Goal: Information Seeking & Learning: Learn about a topic

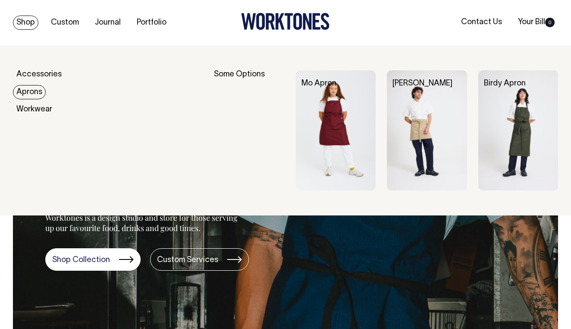
click at [28, 91] on link "Aprons" at bounding box center [29, 92] width 33 height 14
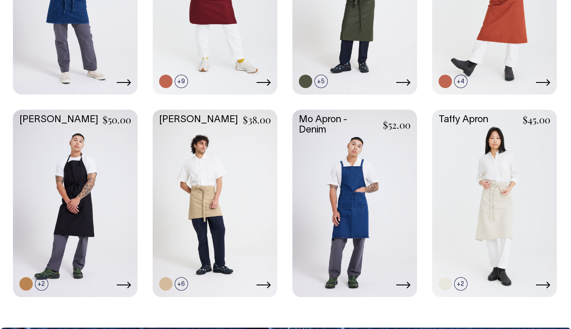
scroll to position [351, 0]
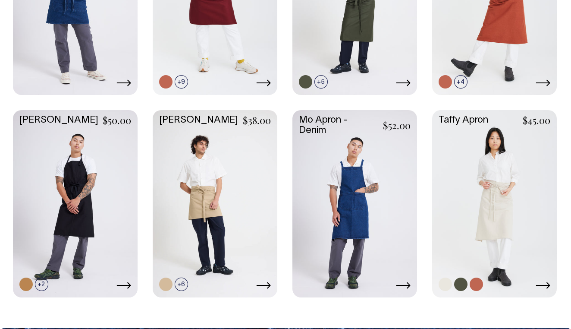
click at [505, 205] on link at bounding box center [494, 202] width 125 height 185
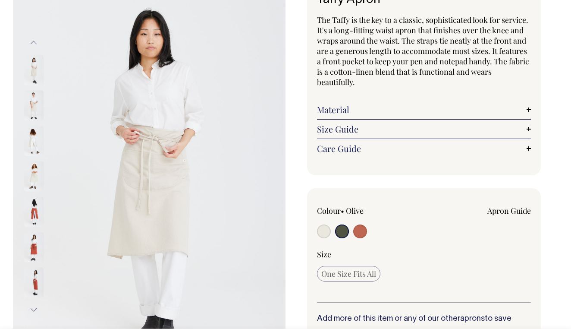
scroll to position [74, 0]
click at [344, 107] on link "Material" at bounding box center [424, 109] width 214 height 10
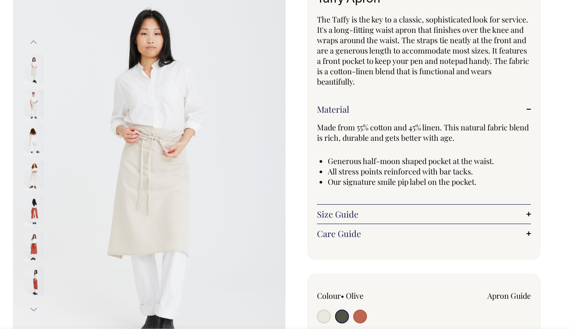
click at [322, 315] on input "radio" at bounding box center [324, 316] width 14 height 14
radio input "true"
radio input "false"
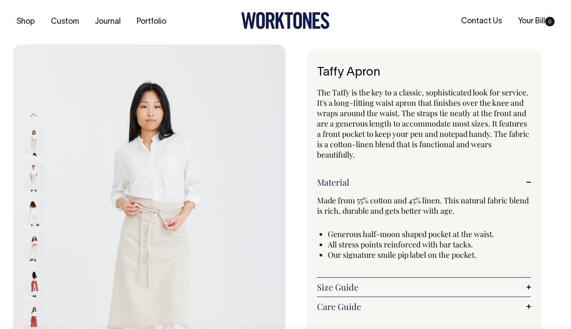
scroll to position [0, 0]
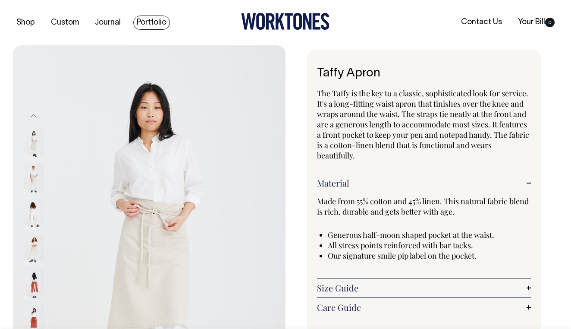
click at [146, 20] on link "Portfolio" at bounding box center [151, 23] width 37 height 14
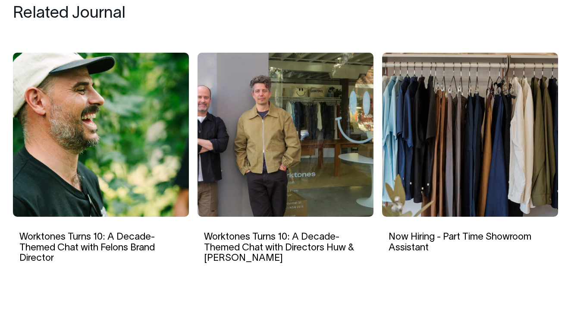
scroll to position [4674, 0]
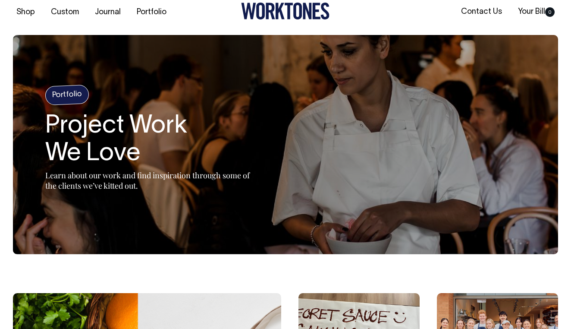
click at [64, 97] on h4 "Portfolio" at bounding box center [67, 94] width 44 height 21
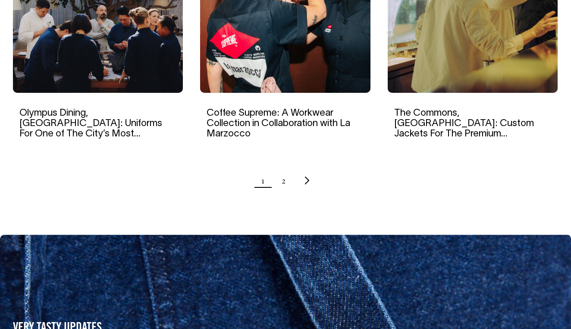
scroll to position [931, 0]
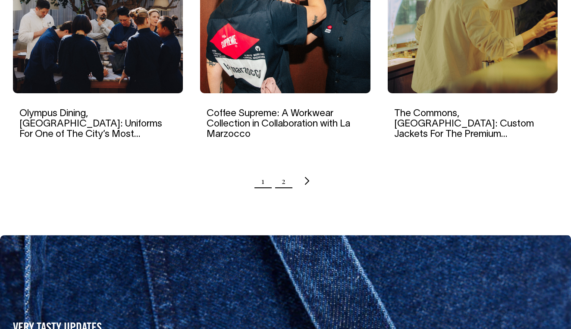
click at [282, 181] on link "2" at bounding box center [284, 181] width 4 height 22
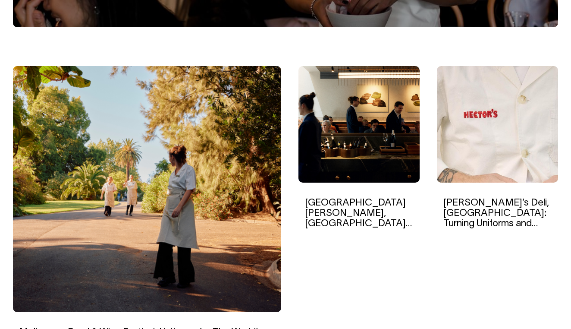
scroll to position [237, 0]
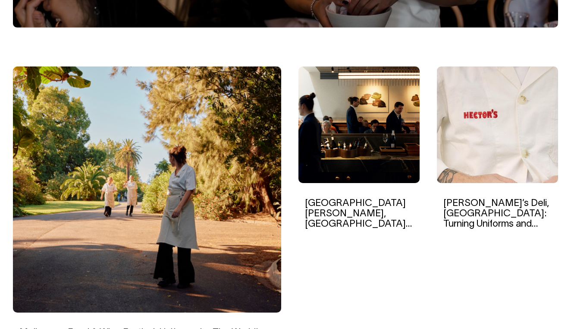
click at [334, 132] on img at bounding box center [358, 124] width 121 height 116
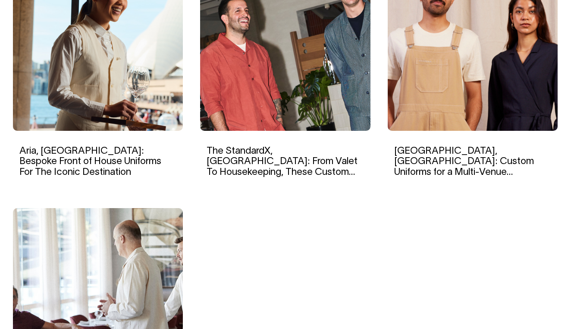
scroll to position [650, 0]
click at [84, 159] on link "Aria, [GEOGRAPHIC_DATA]: Bespoke Front of House Uniforms For The Iconic Destina…" at bounding box center [90, 161] width 142 height 29
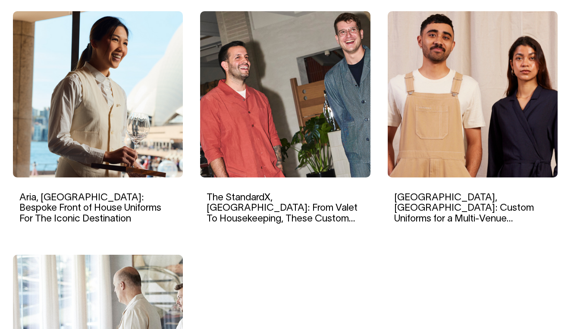
scroll to position [604, 0]
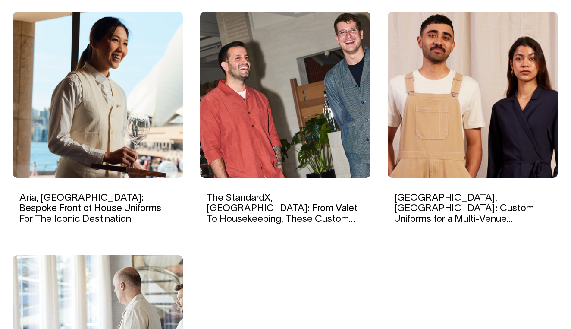
click at [268, 209] on link "The StandardX, [GEOGRAPHIC_DATA]: From Valet To Housekeeping, These Custom Hote…" at bounding box center [282, 219] width 151 height 50
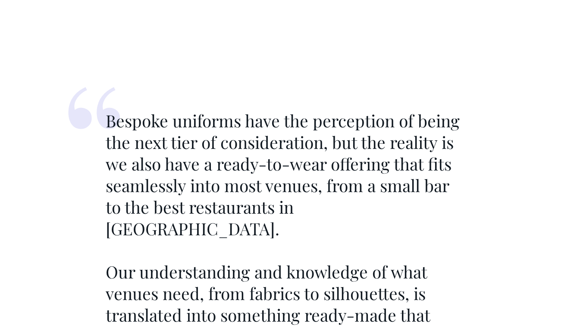
scroll to position [3342, 0]
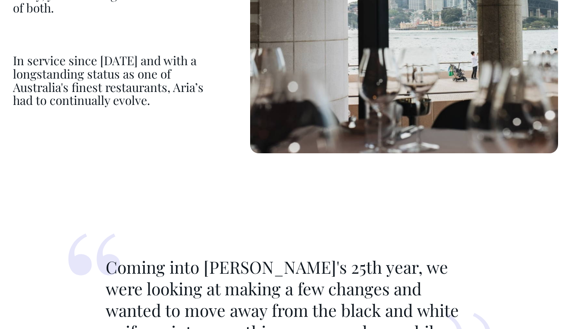
scroll to position [595, 0]
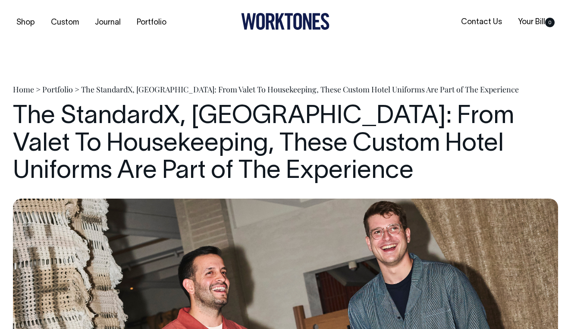
click at [56, 88] on link "Portfolio" at bounding box center [57, 89] width 31 height 10
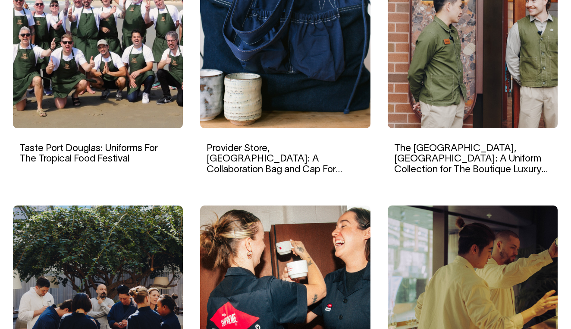
scroll to position [652, 0]
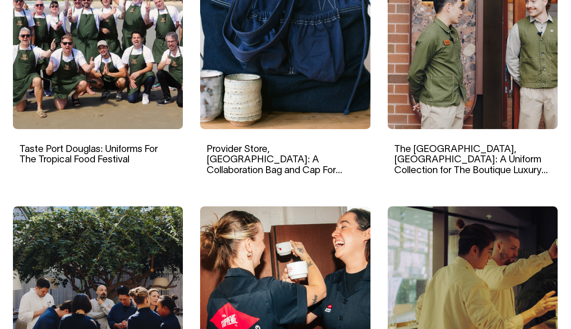
click at [432, 101] on img at bounding box center [473, 46] width 170 height 166
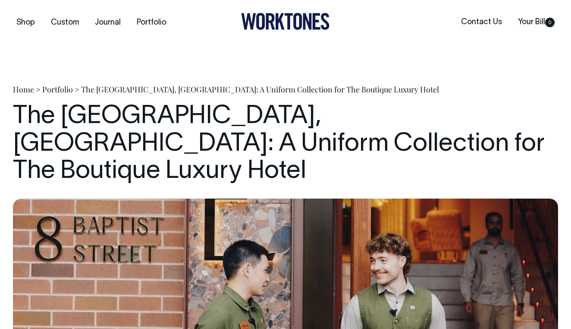
click at [56, 90] on link "Portfolio" at bounding box center [57, 89] width 31 height 10
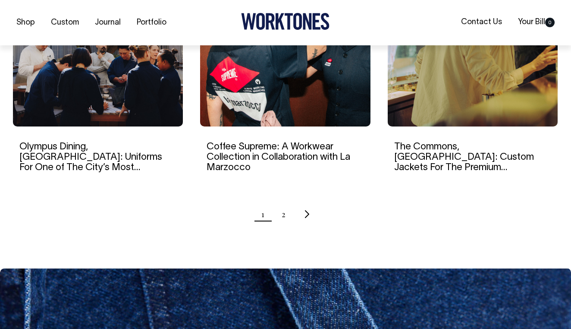
scroll to position [898, 0]
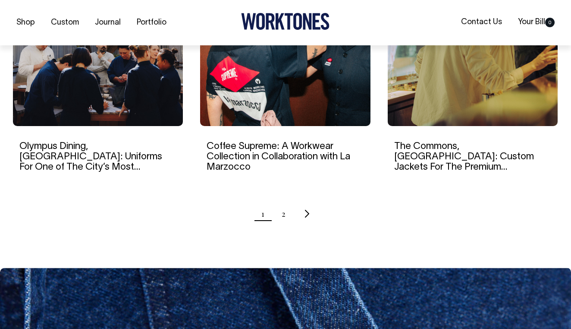
click at [79, 145] on link "Olympus Dining, [GEOGRAPHIC_DATA]: Uniforms For One of The City’s Most Impressi…" at bounding box center [90, 162] width 143 height 40
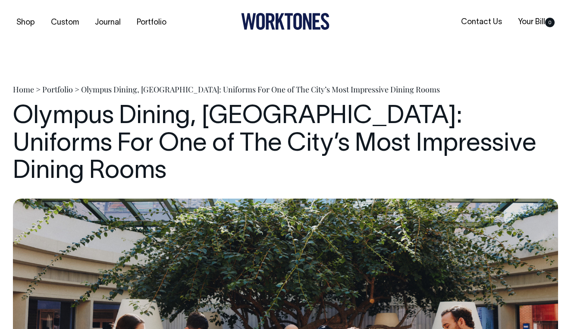
click at [60, 90] on link "Portfolio" at bounding box center [57, 89] width 31 height 10
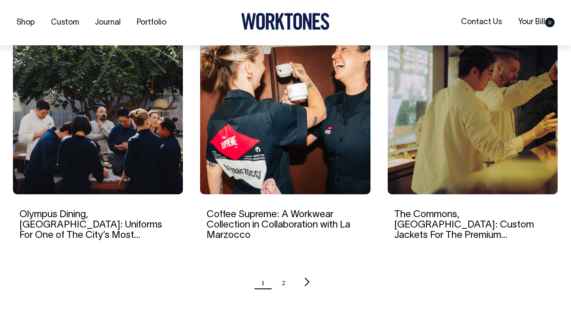
scroll to position [831, 0]
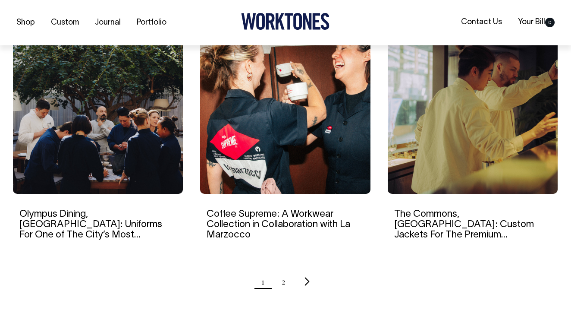
click at [307, 279] on icon "Next page" at bounding box center [307, 281] width 6 height 9
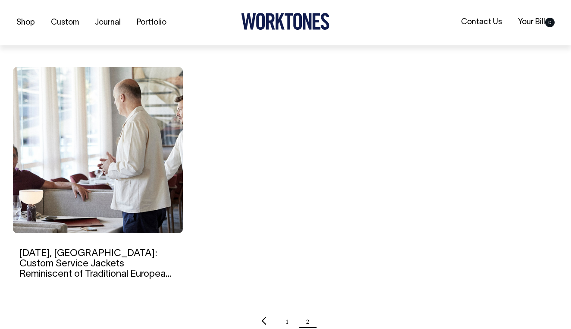
scroll to position [792, 0]
click at [68, 259] on link "[DATE], [GEOGRAPHIC_DATA]: Custom Service Jackets Reminiscent of Traditional Eu…" at bounding box center [95, 268] width 152 height 40
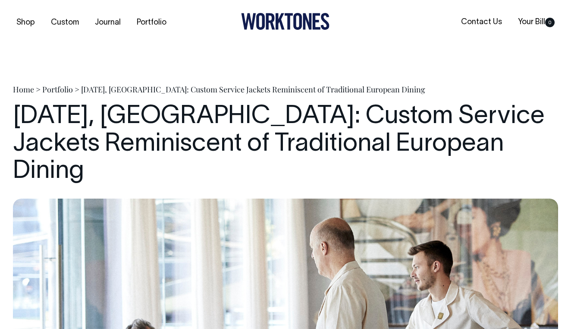
click at [57, 87] on link "Portfolio" at bounding box center [57, 89] width 31 height 10
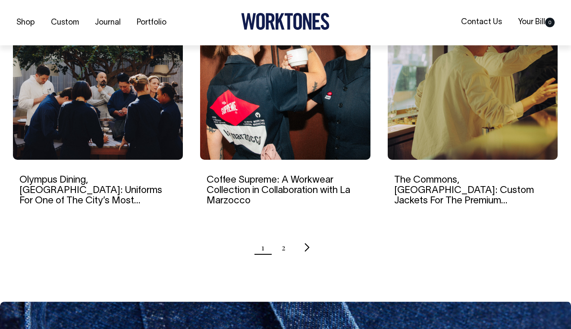
scroll to position [865, 0]
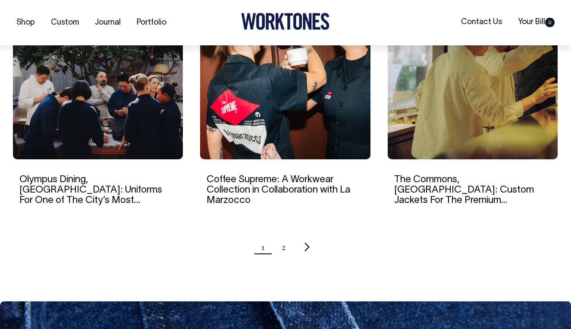
click at [307, 244] on icon "Next page" at bounding box center [307, 247] width 5 height 8
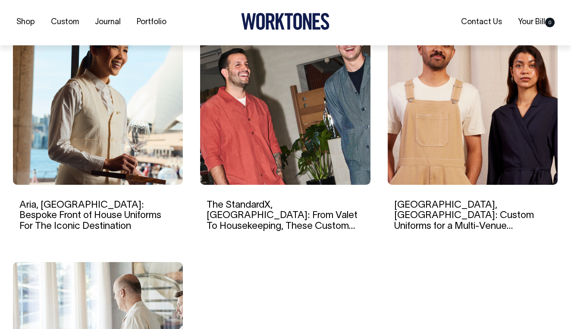
scroll to position [597, 0]
click at [432, 203] on link "Ayrburn, New Zealand: Custom Uniforms for a Multi-Venue Hospitality Precinct in…" at bounding box center [464, 225] width 140 height 50
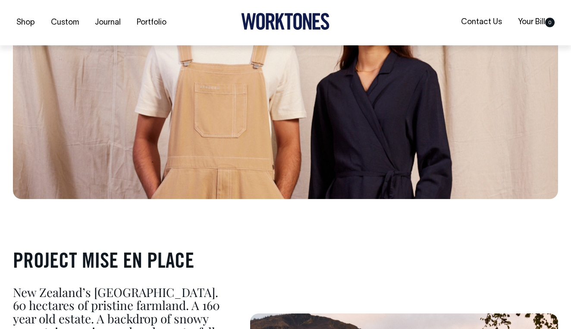
scroll to position [266, 0]
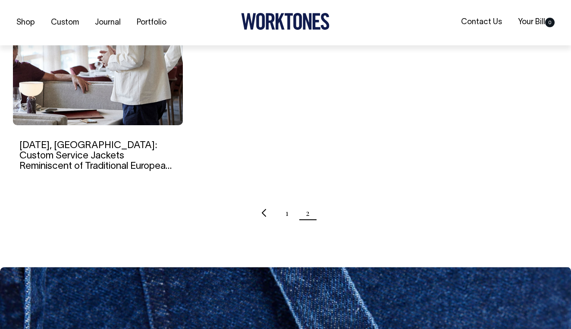
scroll to position [900, 0]
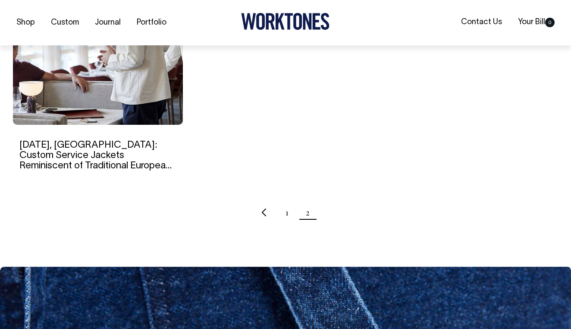
click at [260, 210] on ul "1 2" at bounding box center [285, 212] width 545 height 22
click at [263, 212] on icon "Previous page" at bounding box center [264, 212] width 6 height 9
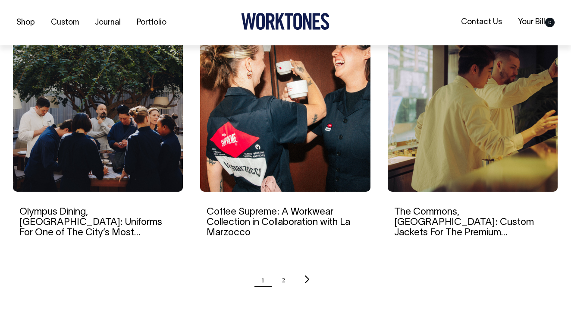
scroll to position [833, 0]
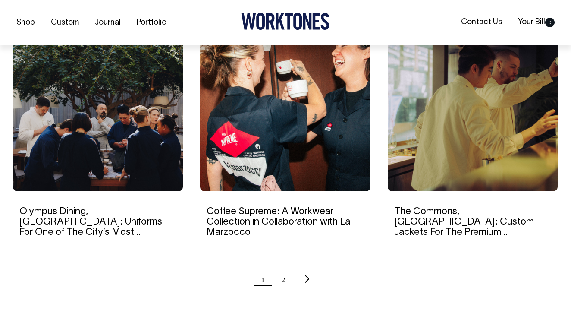
click at [455, 223] on link "The Commons, [GEOGRAPHIC_DATA]: Custom Jackets For The Premium [PERSON_NAME] Pl…" at bounding box center [465, 232] width 143 height 50
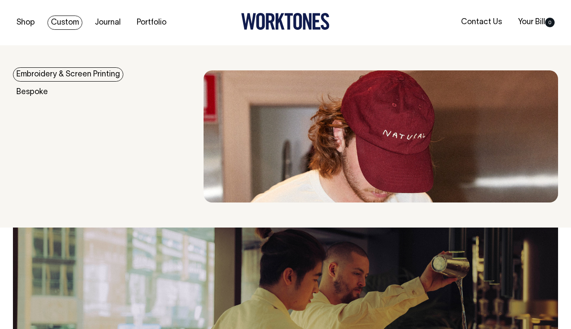
click at [66, 24] on link "Custom" at bounding box center [64, 23] width 35 height 14
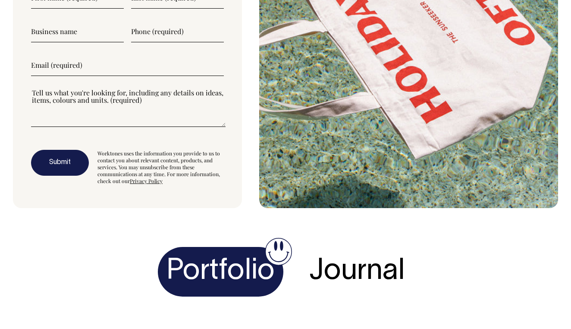
scroll to position [2999, 0]
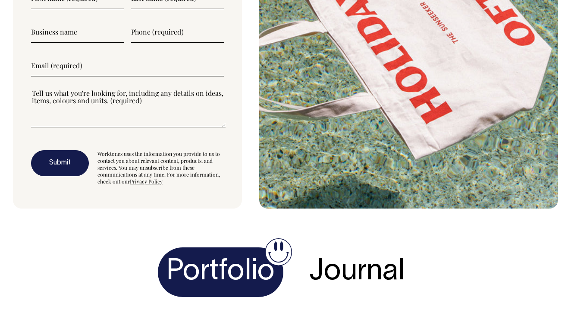
click at [221, 253] on h4 "Portfolio" at bounding box center [220, 272] width 125 height 50
click at [335, 247] on h4 "Journal" at bounding box center [356, 272] width 113 height 50
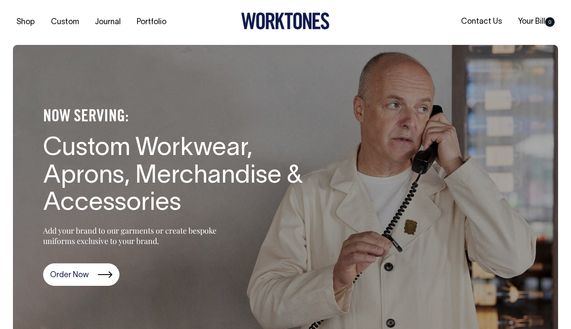
scroll to position [0, 0]
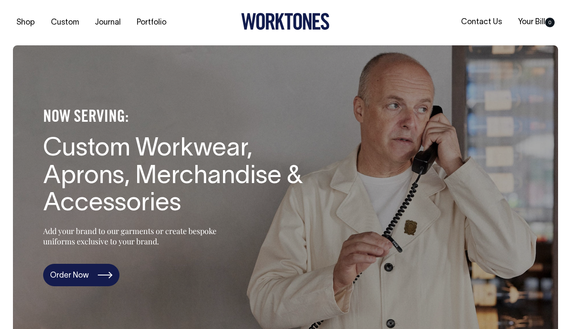
click at [89, 273] on link "Order Now" at bounding box center [81, 274] width 76 height 22
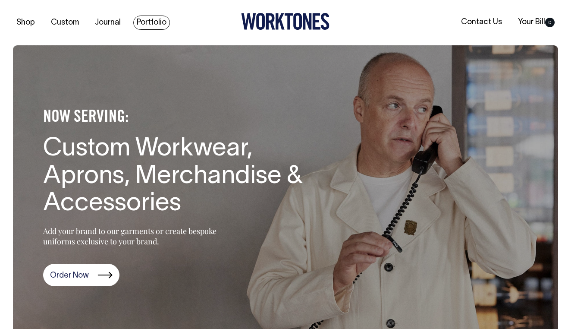
click at [156, 26] on link "Portfolio" at bounding box center [151, 23] width 37 height 14
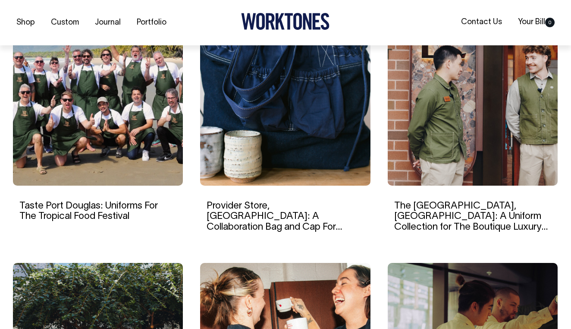
scroll to position [596, 0]
click at [483, 156] on img at bounding box center [473, 102] width 170 height 166
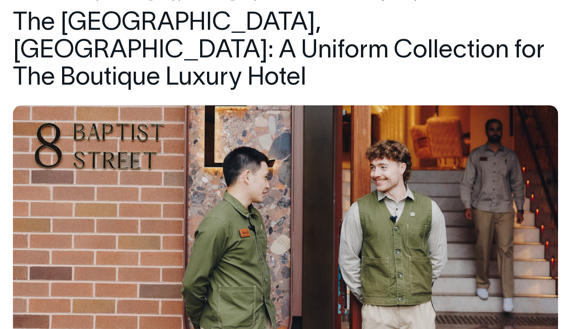
scroll to position [94, 0]
